Goal: Check status: Check status

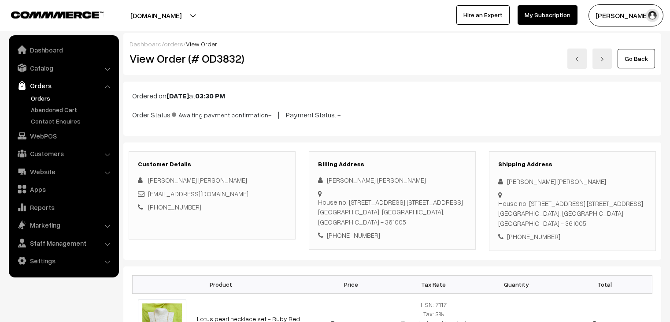
scroll to position [88, 0]
click at [635, 63] on link "Go Back" at bounding box center [636, 58] width 37 height 19
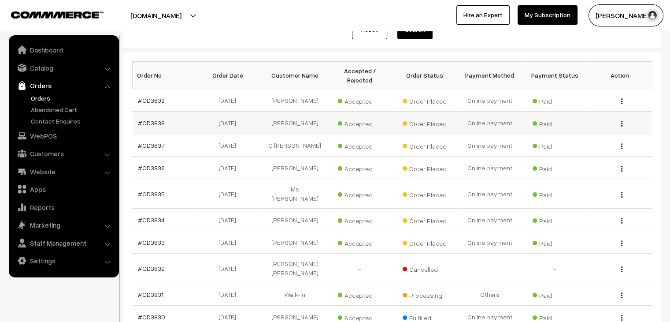
scroll to position [132, 0]
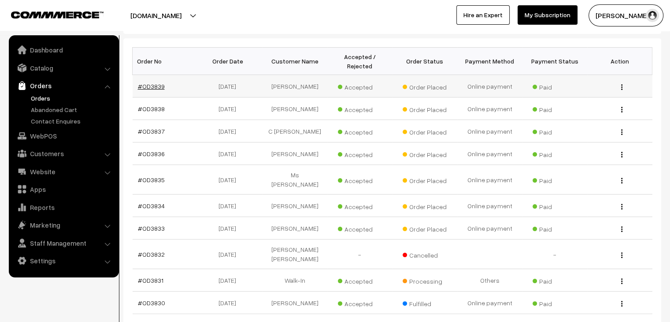
click at [159, 82] on link "#OD3839" at bounding box center [151, 85] width 27 height 7
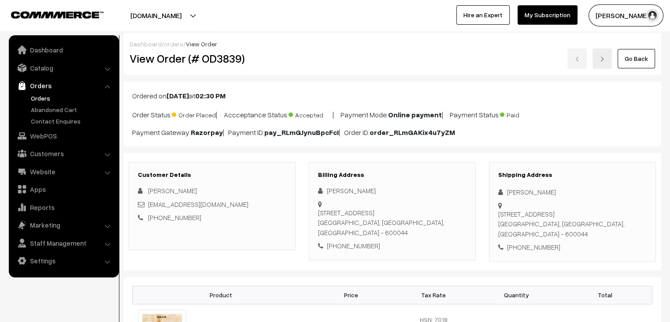
click at [604, 62] on link at bounding box center [602, 58] width 19 height 20
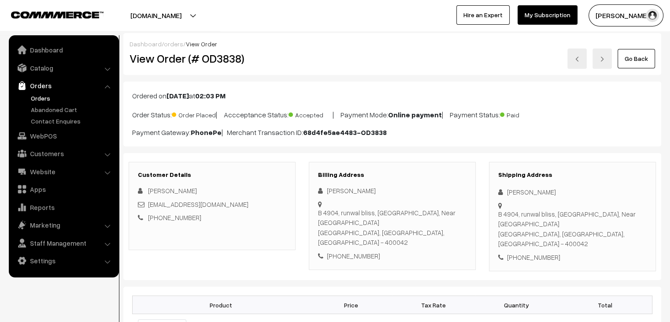
click at [604, 63] on link at bounding box center [602, 58] width 19 height 20
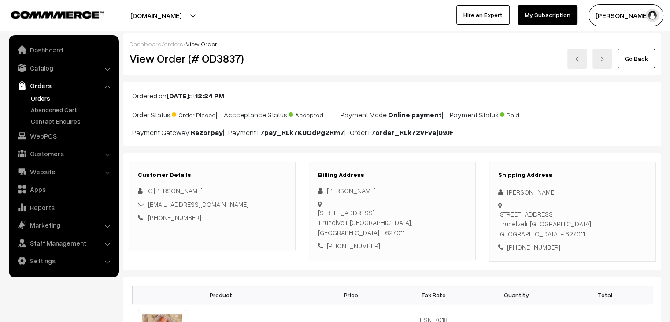
click at [603, 63] on link at bounding box center [602, 58] width 19 height 20
click at [631, 61] on link "Go Back" at bounding box center [636, 58] width 37 height 19
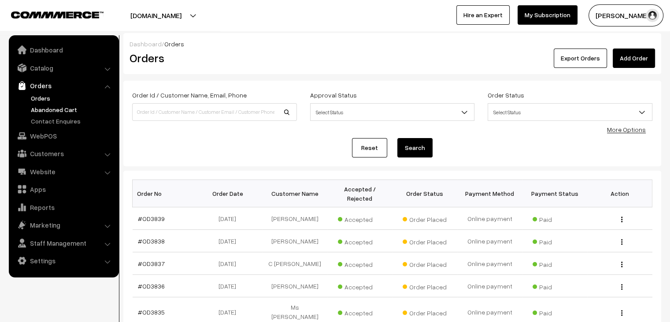
click at [57, 111] on link "Abandoned Cart" at bounding box center [72, 109] width 87 height 9
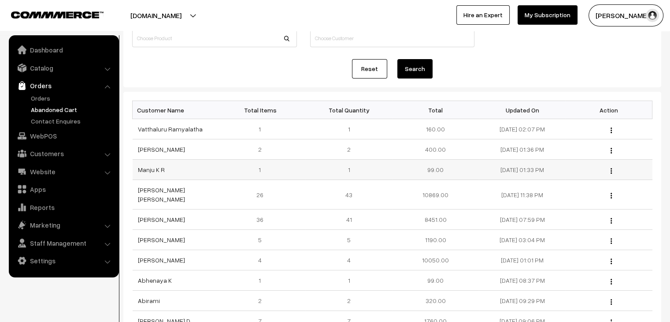
scroll to position [88, 0]
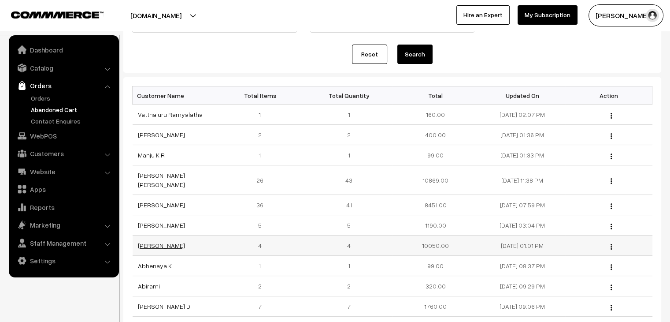
click at [159, 241] on link "[PERSON_NAME]" at bounding box center [161, 244] width 47 height 7
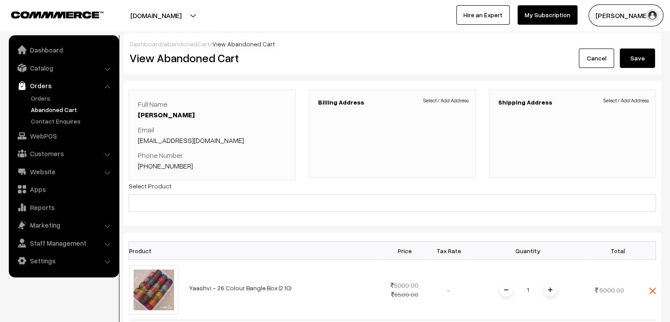
click at [587, 67] on div "Dashboard / abandonedCart / View Abandoned Cart View Abandoned Cart Cancel Save" at bounding box center [392, 53] width 538 height 41
click at [593, 62] on link "Cancel" at bounding box center [596, 57] width 35 height 19
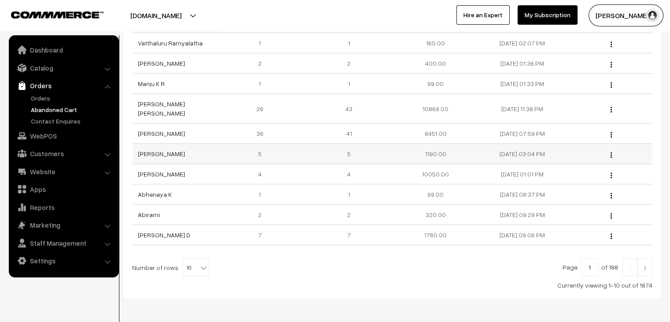
scroll to position [176, 0]
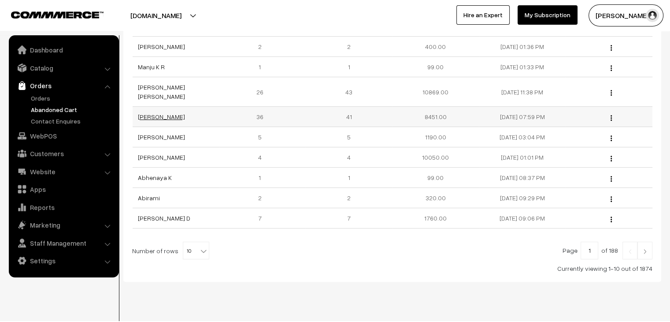
click at [166, 113] on link "[PERSON_NAME]" at bounding box center [161, 116] width 47 height 7
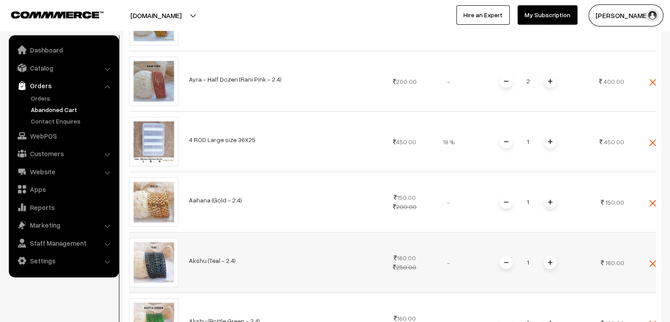
scroll to position [661, 0]
